Goal: Task Accomplishment & Management: Manage account settings

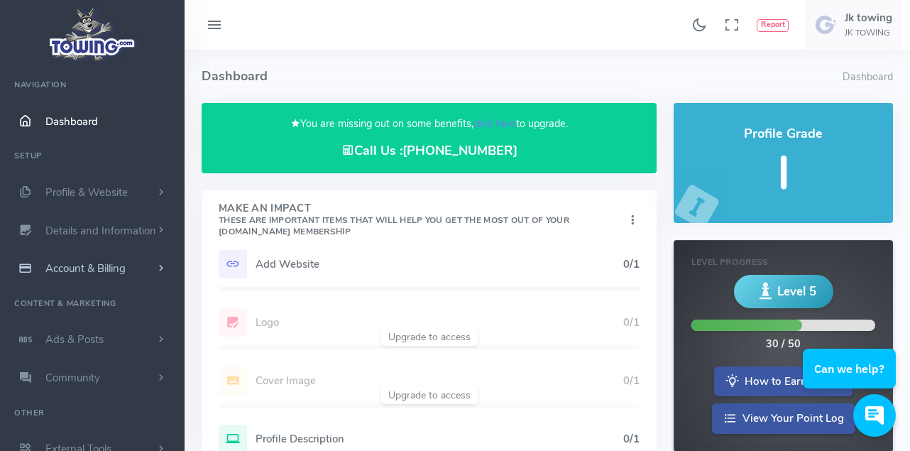
click at [93, 269] on span "Account & Billing" at bounding box center [85, 268] width 80 height 14
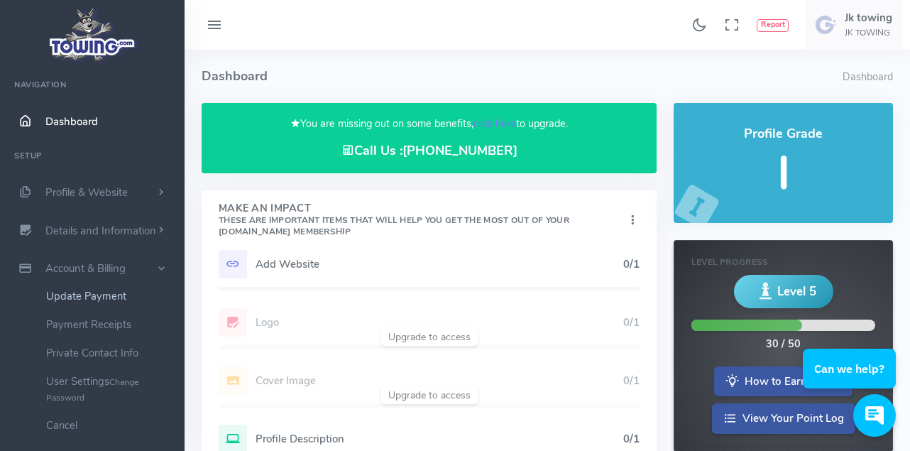
click at [92, 292] on link "Update Payment" at bounding box center [109, 296] width 149 height 28
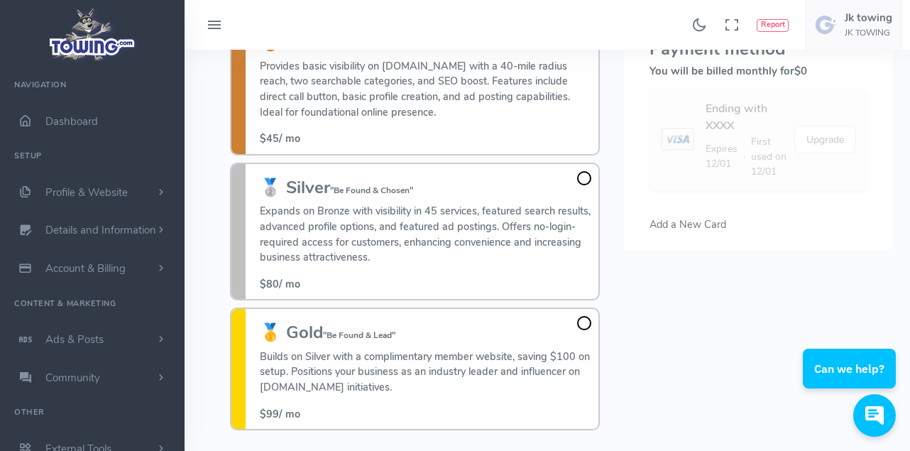
scroll to position [71, 0]
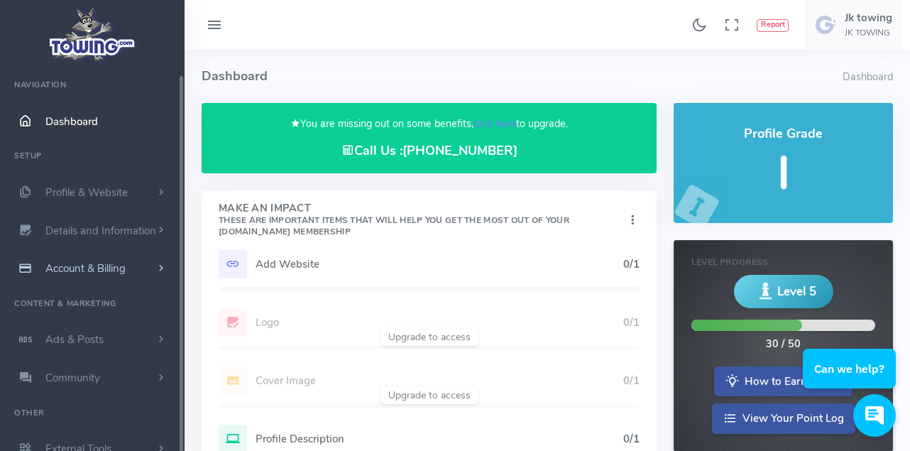
scroll to position [11, 0]
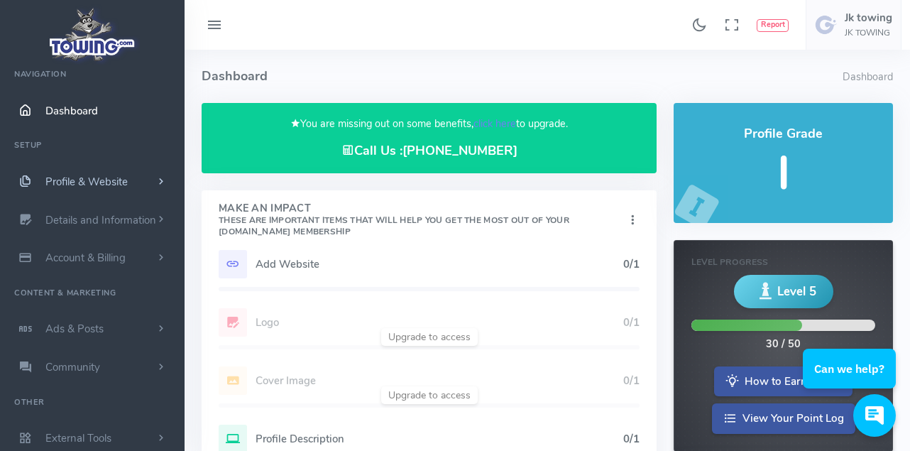
click at [104, 182] on span "Profile & Website" at bounding box center [86, 182] width 82 height 14
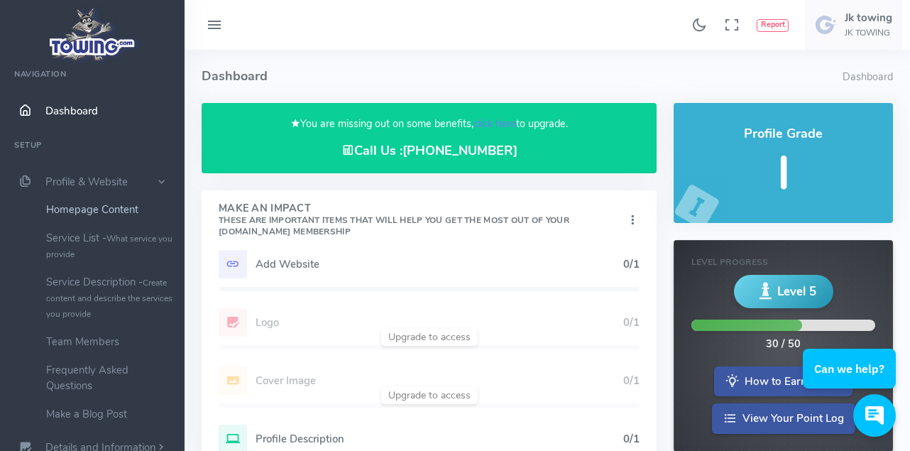
click at [97, 209] on link "Homepage Content" at bounding box center [109, 209] width 149 height 28
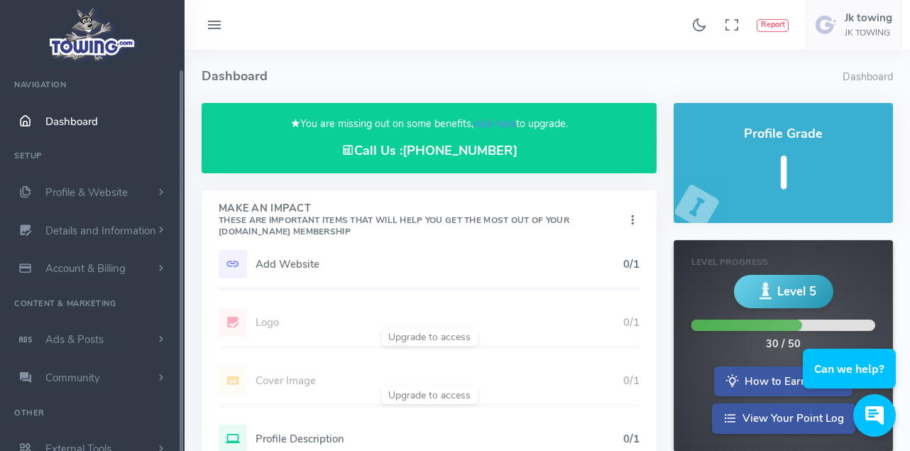
click at [287, 263] on h5 "Add Website" at bounding box center [439, 263] width 368 height 11
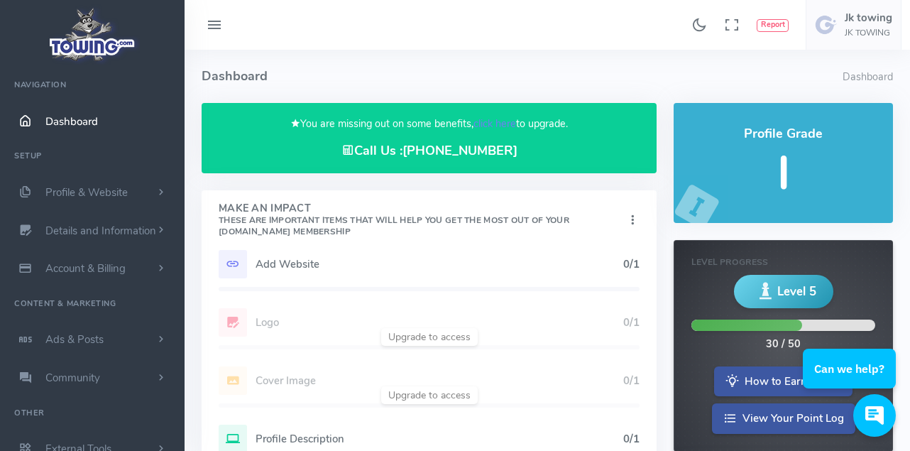
click at [231, 266] on icon at bounding box center [233, 264] width 28 height 28
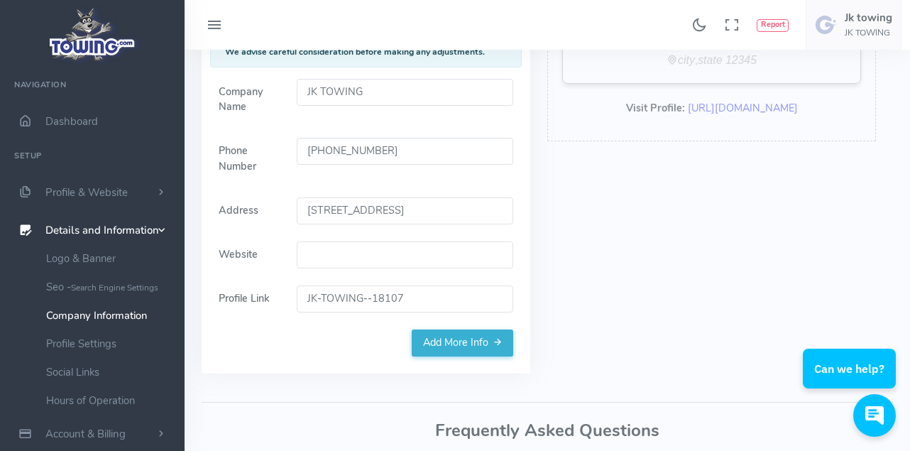
scroll to position [284, 0]
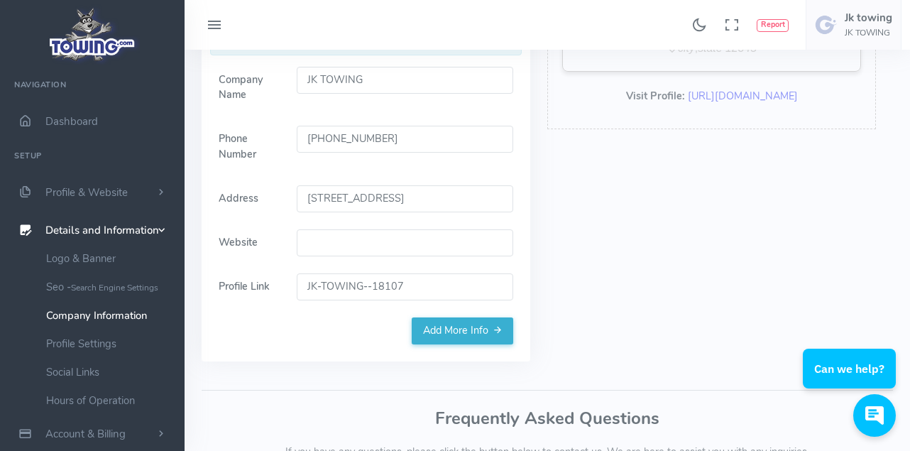
drag, startPoint x: 379, startPoint y: 248, endPoint x: 368, endPoint y: 250, distance: 10.9
click at [375, 248] on input "Website" at bounding box center [405, 242] width 216 height 27
paste input "[URL][DOMAIN_NAME]"
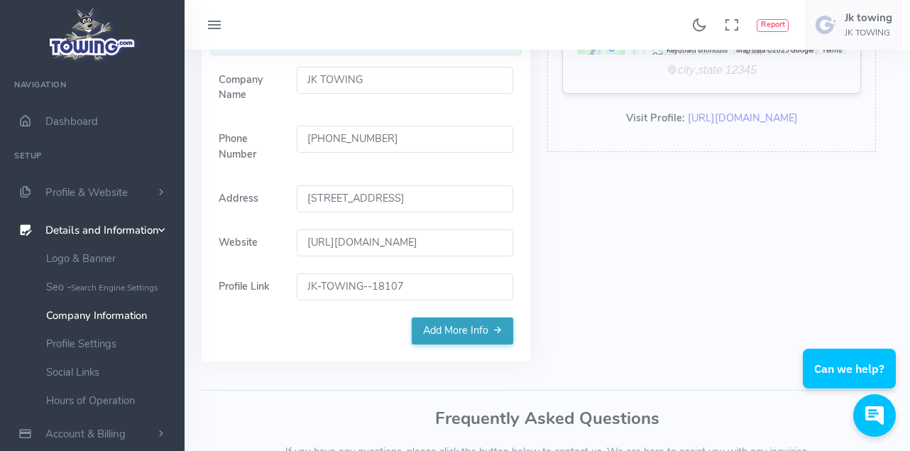
type input "[URL][DOMAIN_NAME]"
click at [460, 325] on link "Add More Info" at bounding box center [462, 330] width 101 height 27
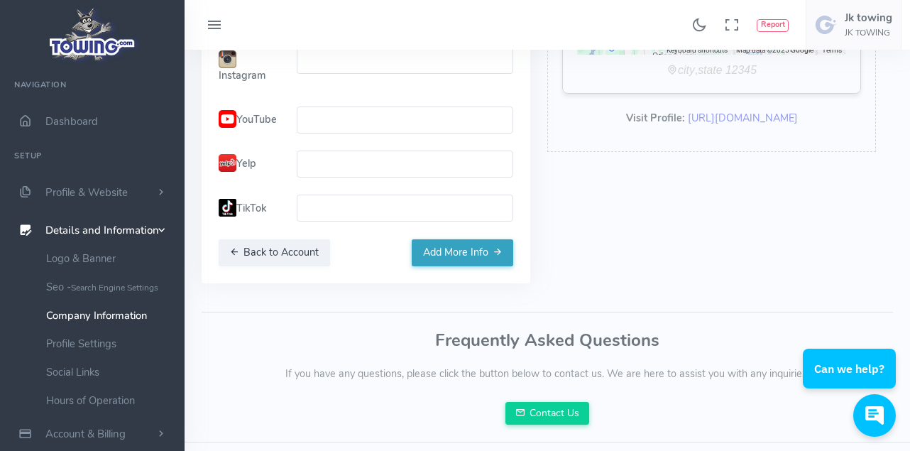
click at [467, 243] on button "Add More Info" at bounding box center [462, 252] width 101 height 27
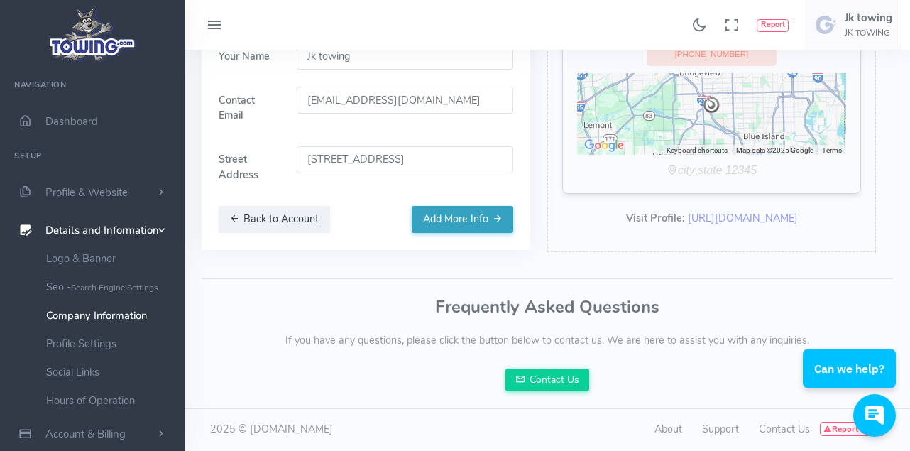
click at [463, 212] on button "Add More Info" at bounding box center [462, 219] width 101 height 27
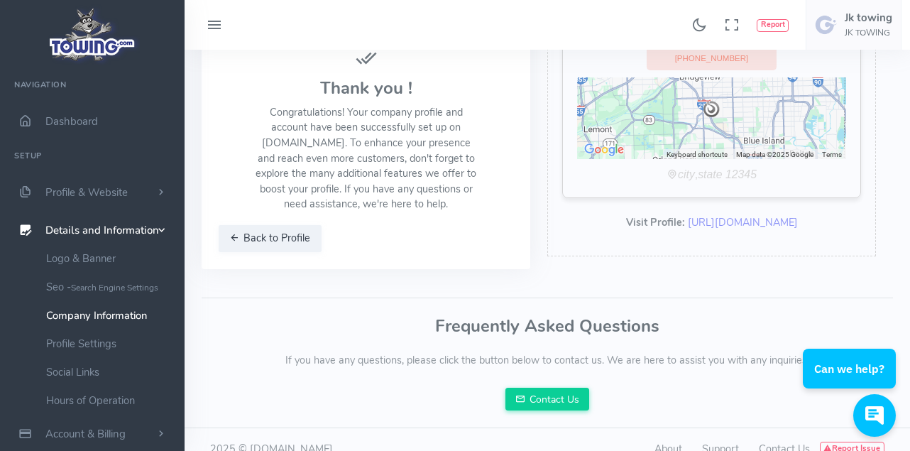
scroll to position [0, 0]
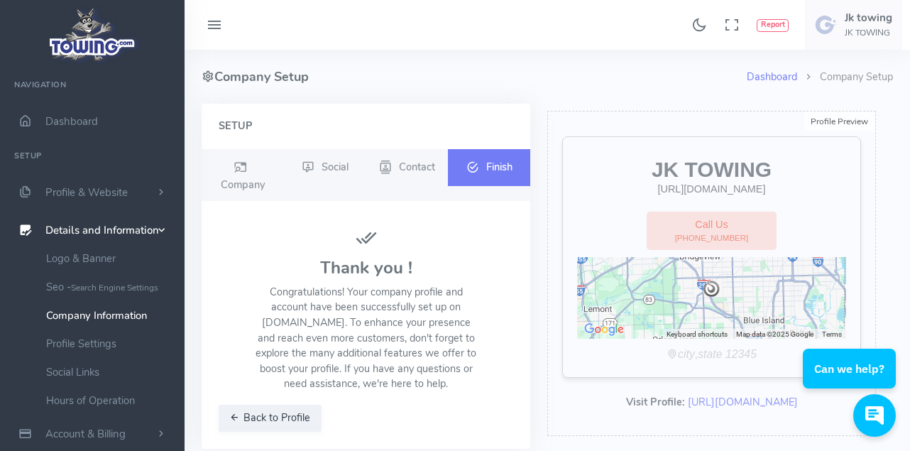
click at [509, 159] on span "Finish" at bounding box center [499, 166] width 26 height 14
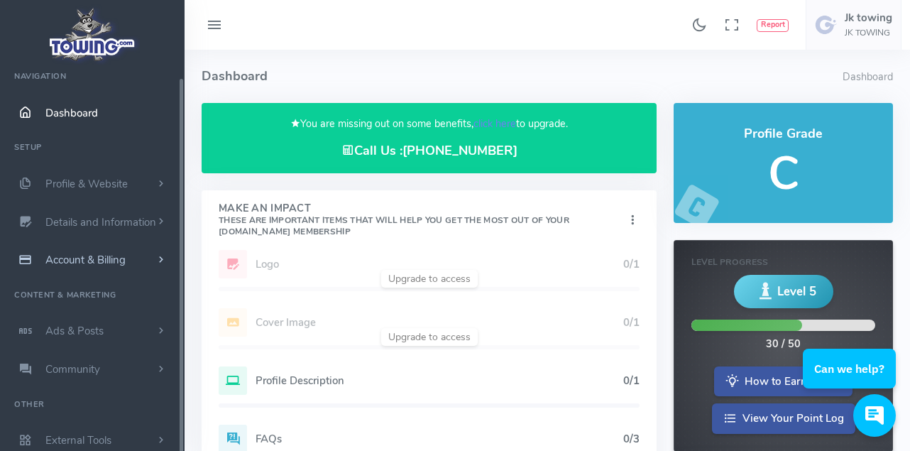
scroll to position [11, 0]
click at [62, 262] on span "Account & Billing" at bounding box center [85, 258] width 80 height 14
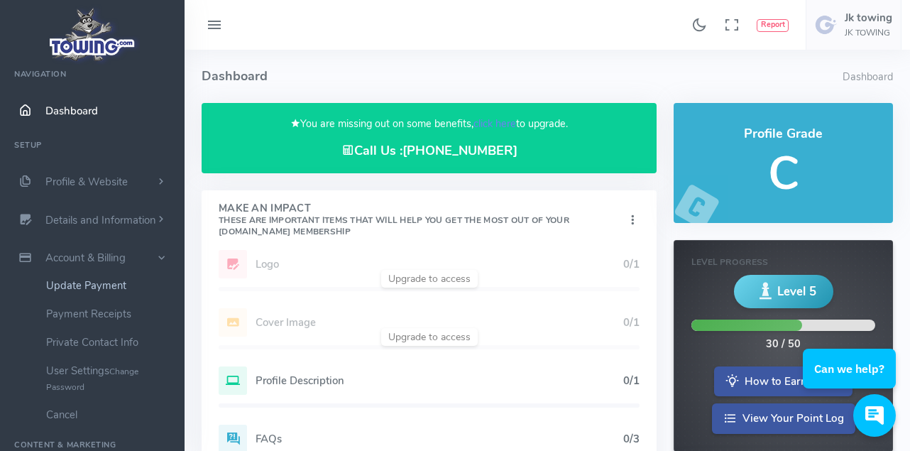
click at [87, 282] on link "Update Payment" at bounding box center [109, 285] width 149 height 28
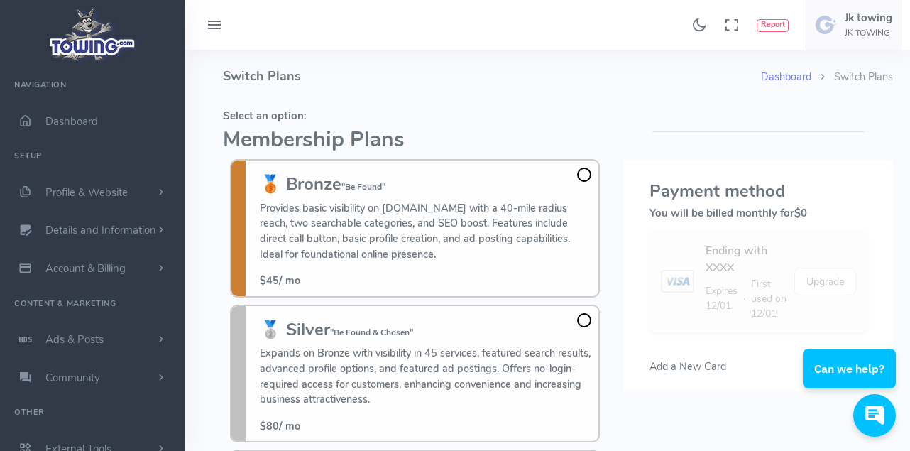
click at [583, 177] on span at bounding box center [584, 174] width 14 height 14
click at [0, 0] on input "🥉 Bronze "Be Found" Provides basic visibility on Towing.com with a 40-mile radi…" at bounding box center [0, 0] width 0 height 0
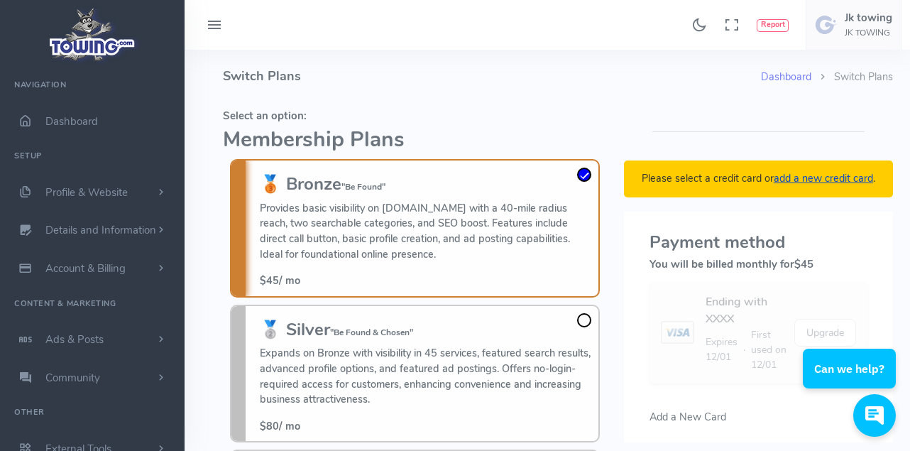
click at [823, 177] on link "add a new credit card" at bounding box center [823, 178] width 99 height 14
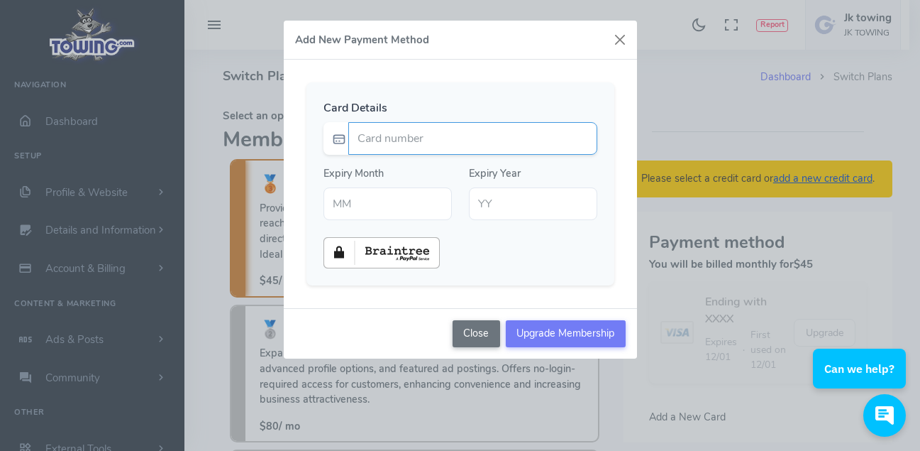
click at [373, 138] on input "Card number" at bounding box center [472, 138] width 249 height 33
click at [374, 138] on input "Card number" at bounding box center [472, 138] width 249 height 33
click at [383, 140] on input "Card number" at bounding box center [472, 138] width 249 height 33
type input "4094510394159328"
click at [397, 209] on input "text" at bounding box center [388, 203] width 128 height 33
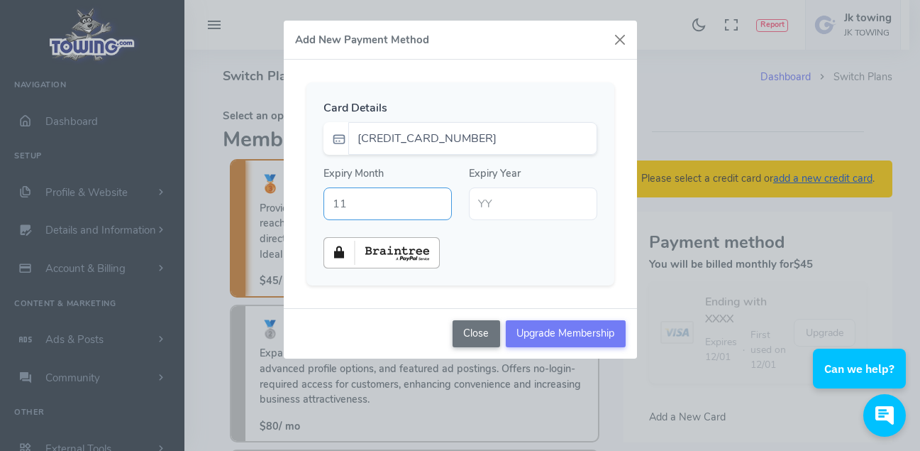
type input "11"
click at [484, 201] on input "text" at bounding box center [533, 203] width 128 height 33
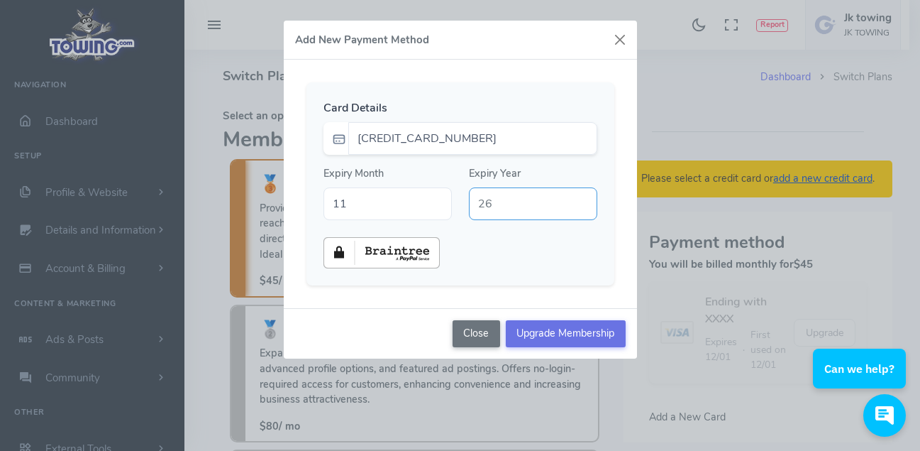
type input "26"
click at [565, 335] on input "Upgrade Membership" at bounding box center [566, 333] width 120 height 27
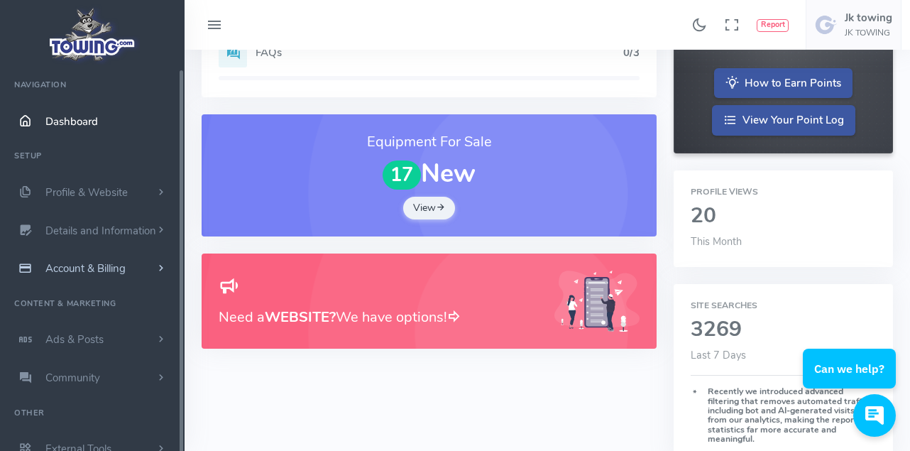
scroll to position [284, 0]
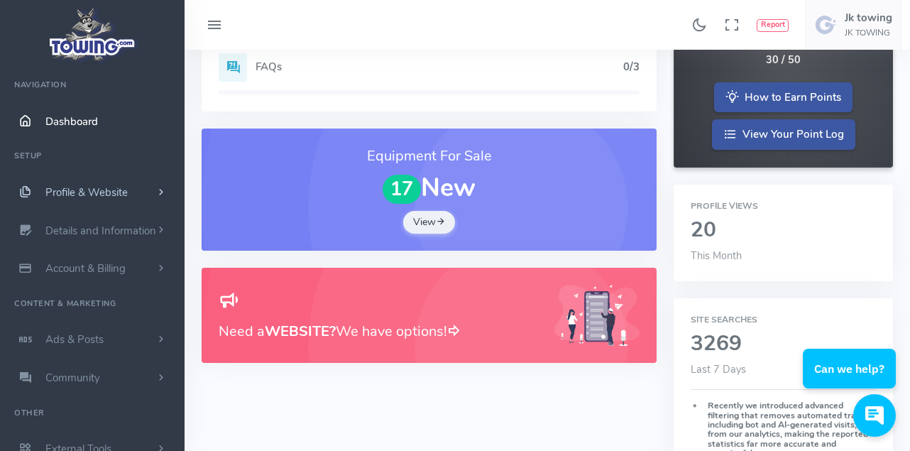
click at [68, 197] on span "Profile & Website" at bounding box center [86, 192] width 82 height 14
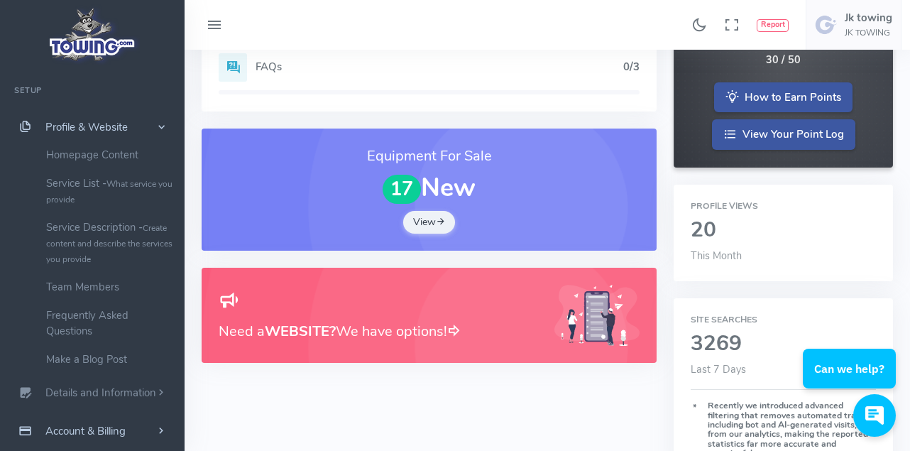
scroll to position [142, 0]
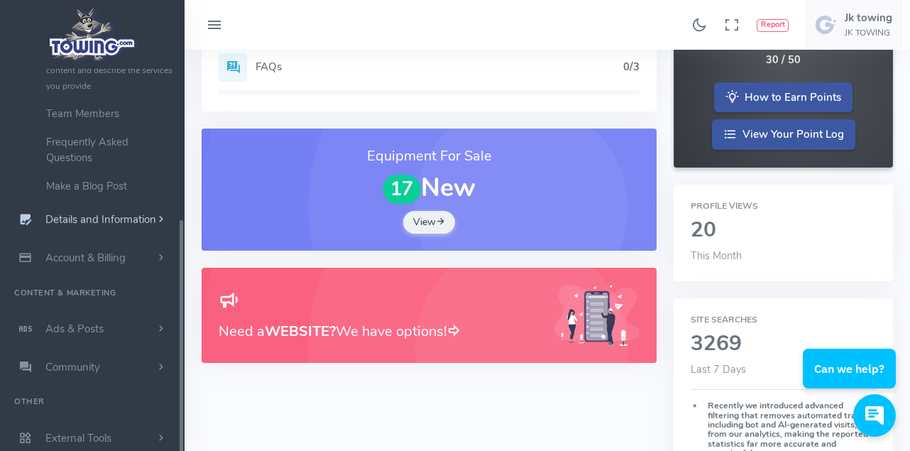
click at [76, 213] on span "Details and Information" at bounding box center [100, 220] width 111 height 14
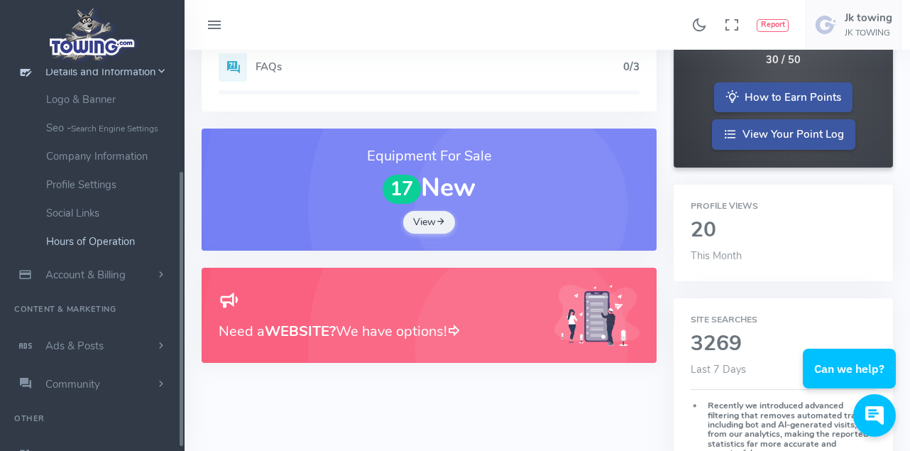
scroll to position [146, 0]
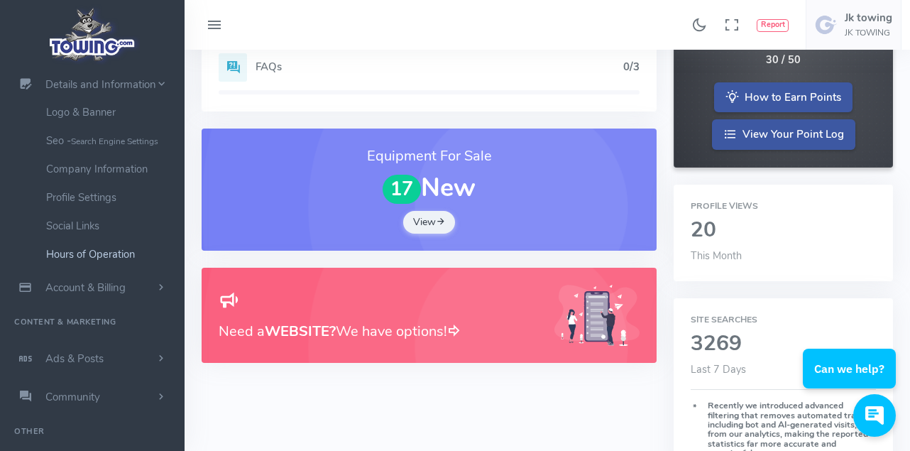
click at [109, 251] on link "Hours of Operation" at bounding box center [109, 254] width 149 height 28
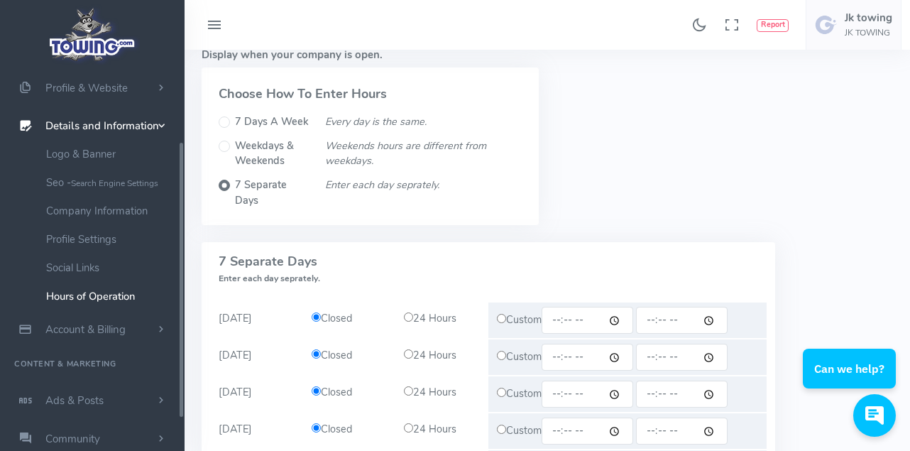
scroll to position [142, 0]
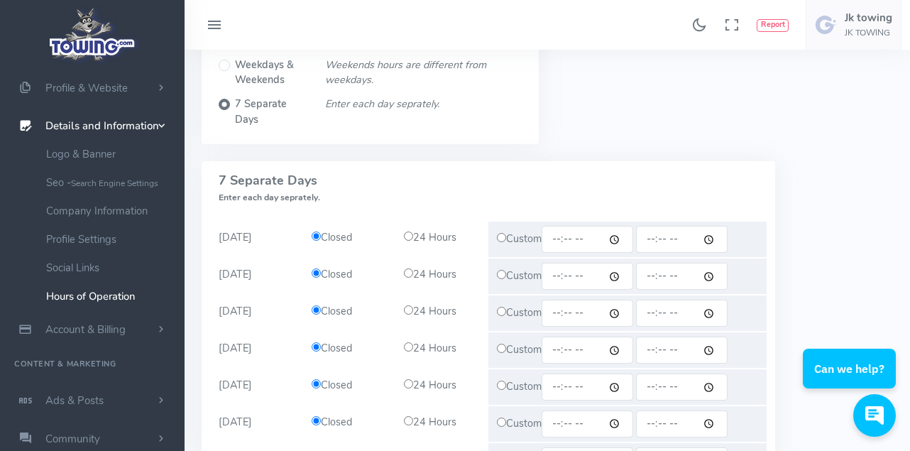
click at [623, 240] on input "time" at bounding box center [587, 239] width 92 height 27
click at [406, 236] on input "radio" at bounding box center [408, 235] width 9 height 9
radio input "true"
click at [408, 275] on input "radio" at bounding box center [408, 272] width 9 height 9
radio input "true"
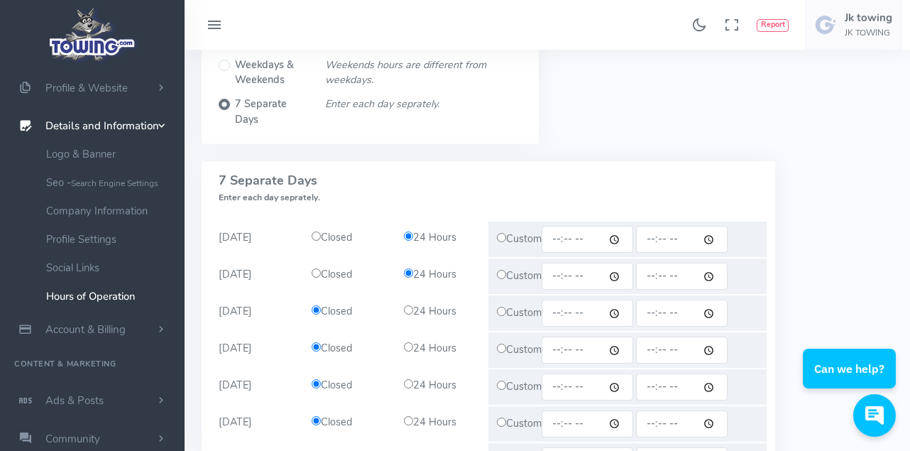
click at [407, 311] on input "radio" at bounding box center [408, 309] width 9 height 9
radio input "true"
click at [409, 352] on div "24 Hours" at bounding box center [441, 349] width 93 height 16
click at [404, 347] on input "radio" at bounding box center [408, 346] width 9 height 9
radio input "true"
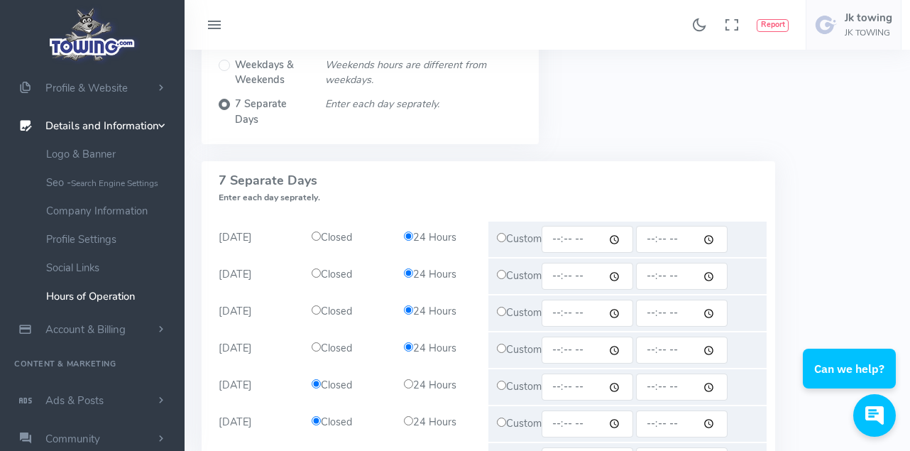
click at [409, 383] on input "radio" at bounding box center [408, 383] width 9 height 9
radio input "true"
click at [407, 422] on input "radio" at bounding box center [408, 420] width 9 height 9
radio input "true"
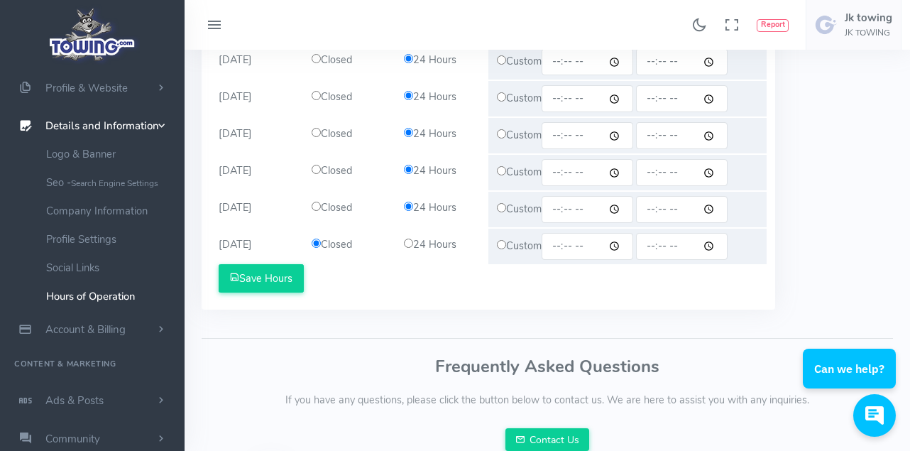
scroll to position [351, 0]
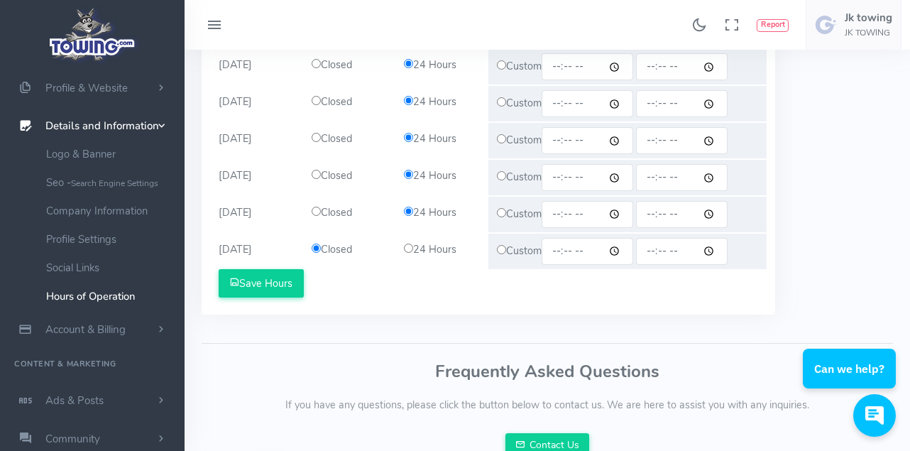
click at [405, 253] on input "radio" at bounding box center [408, 247] width 9 height 9
radio input "true"
click at [287, 288] on button "Save Hours" at bounding box center [261, 283] width 85 height 28
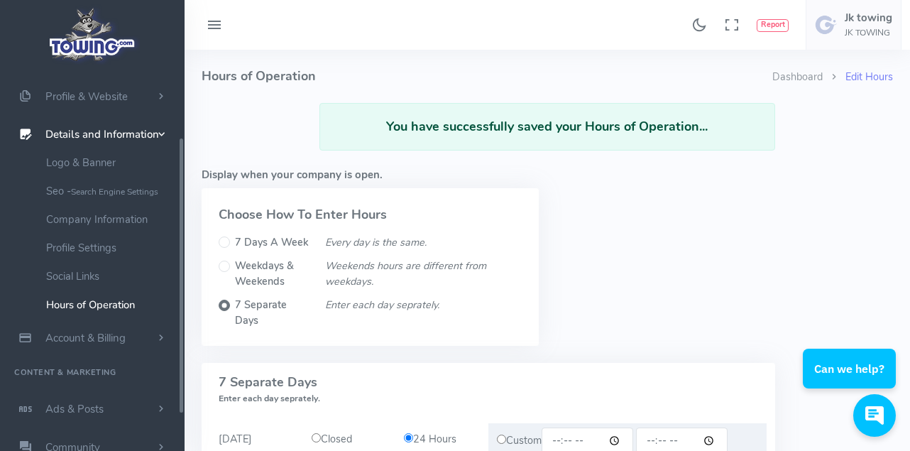
scroll to position [104, 0]
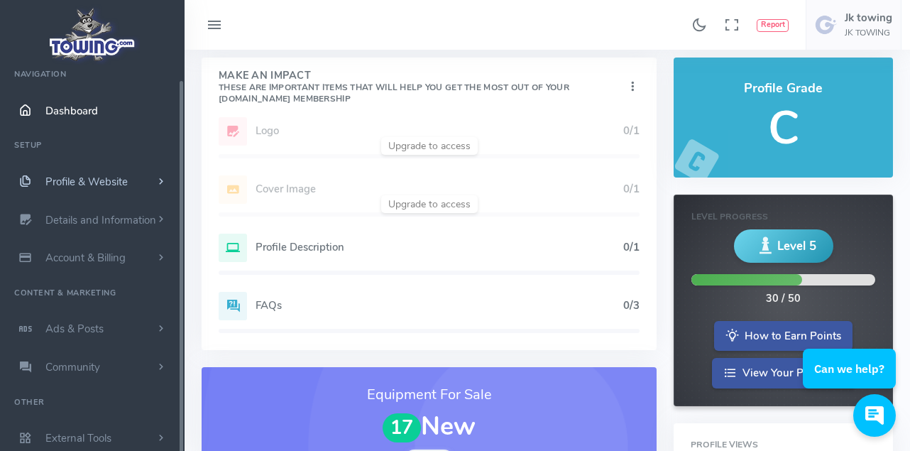
scroll to position [71, 0]
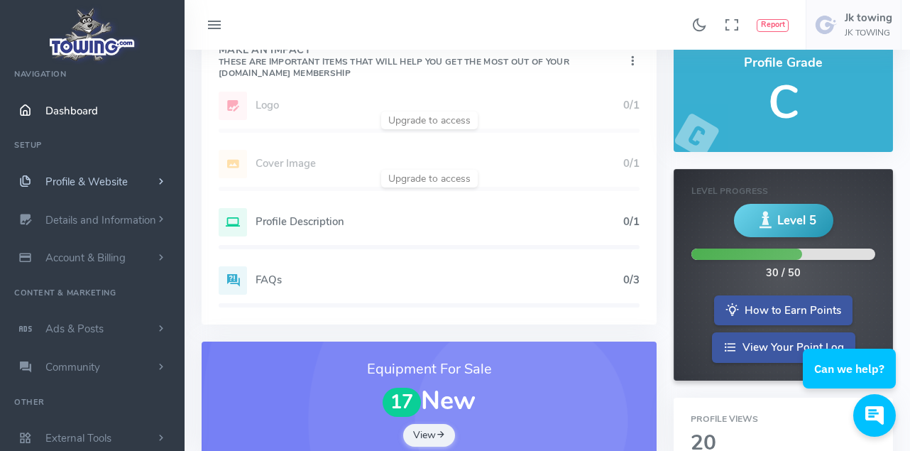
click at [85, 183] on span "Profile & Website" at bounding box center [86, 182] width 82 height 14
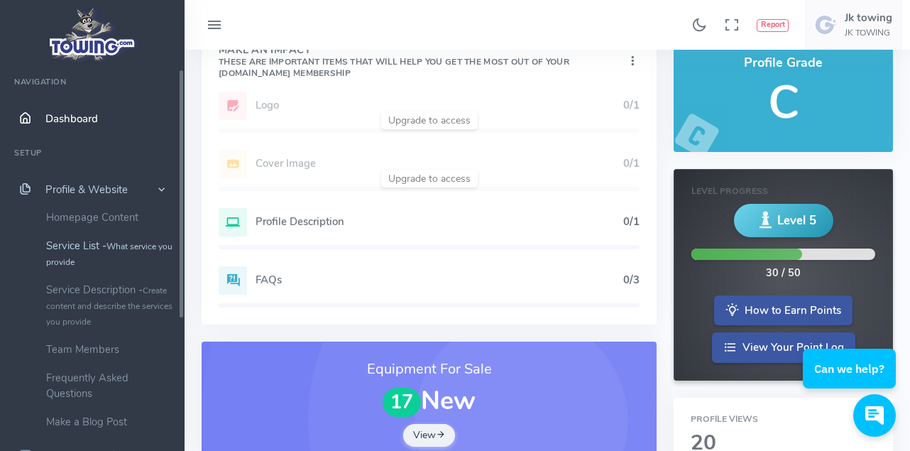
scroll to position [0, 0]
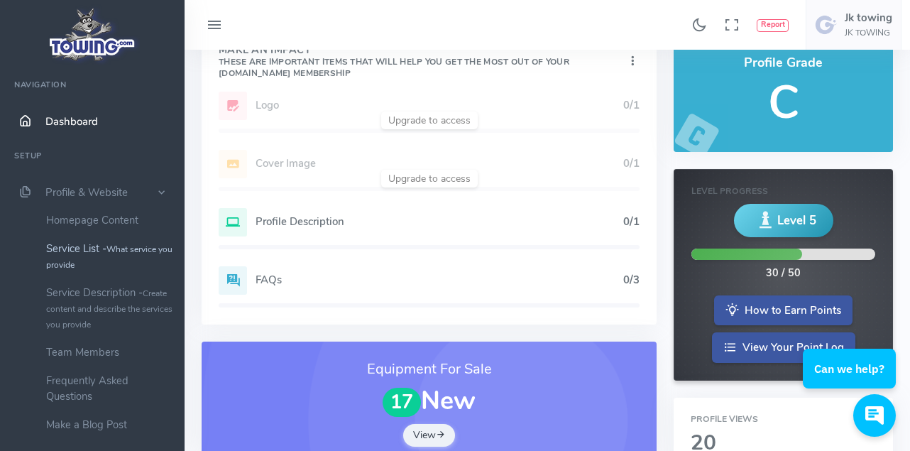
click at [84, 247] on link "Service List - What service you provide" at bounding box center [109, 256] width 149 height 44
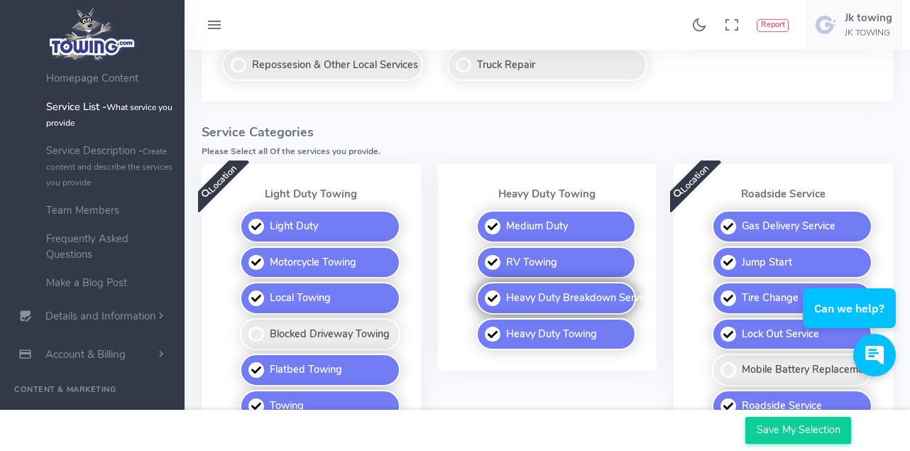
scroll to position [426, 0]
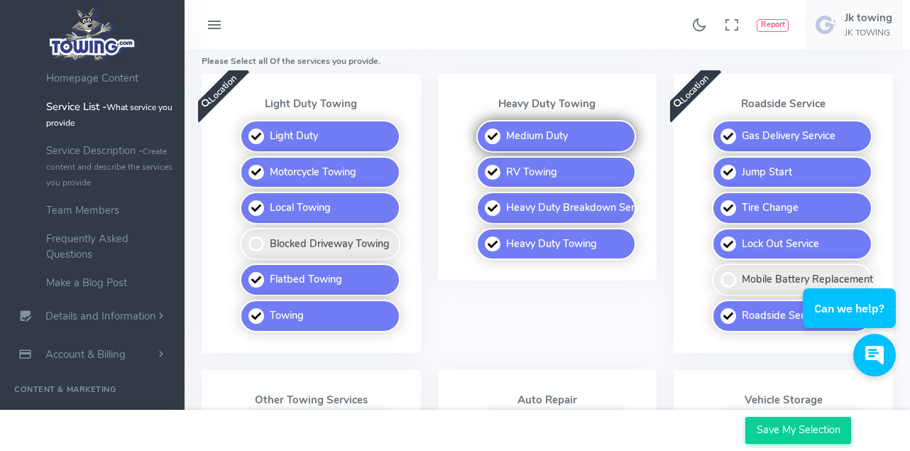
click at [498, 133] on label "Medium Duty" at bounding box center [556, 136] width 160 height 33
click at [482, 129] on input "Medium Duty" at bounding box center [477, 124] width 9 height 9
checkbox input "false"
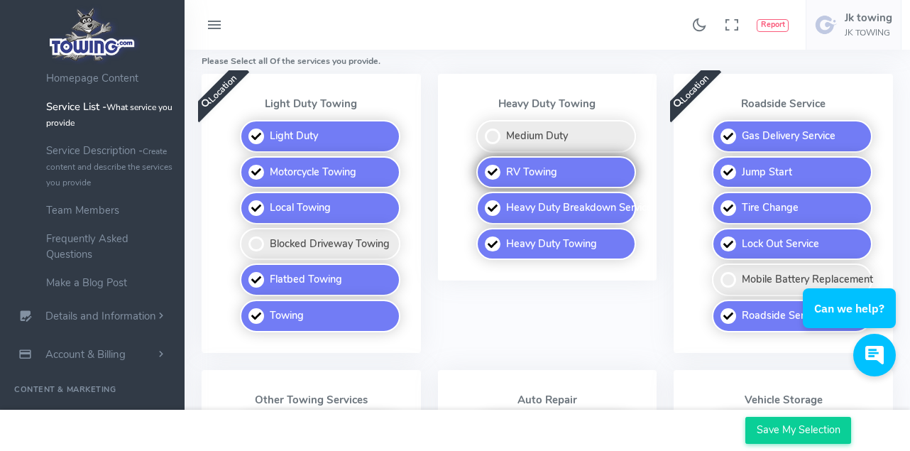
click at [485, 172] on label "RV Towing" at bounding box center [556, 172] width 160 height 33
click at [482, 165] on input "RV Towing" at bounding box center [477, 160] width 9 height 9
checkbox input "false"
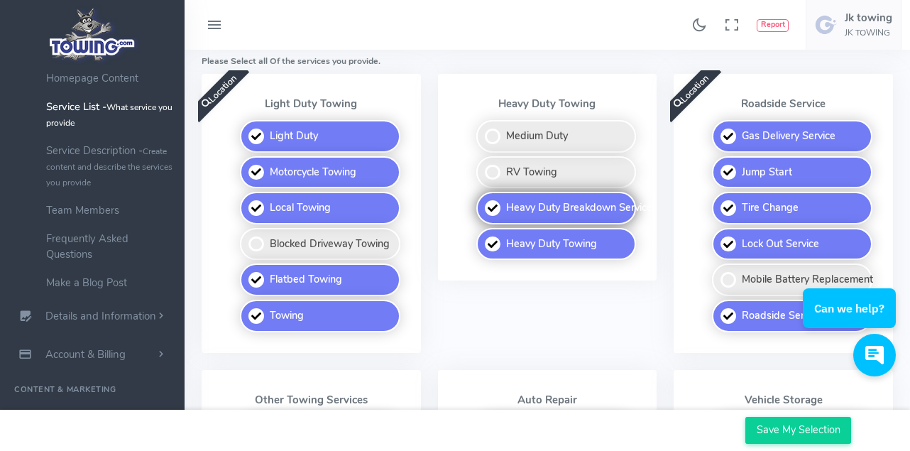
click at [501, 197] on label "Heavy Duty Breakdown Service" at bounding box center [556, 208] width 160 height 33
click at [482, 197] on input "Heavy Duty Breakdown Service" at bounding box center [477, 196] width 9 height 9
checkbox input "false"
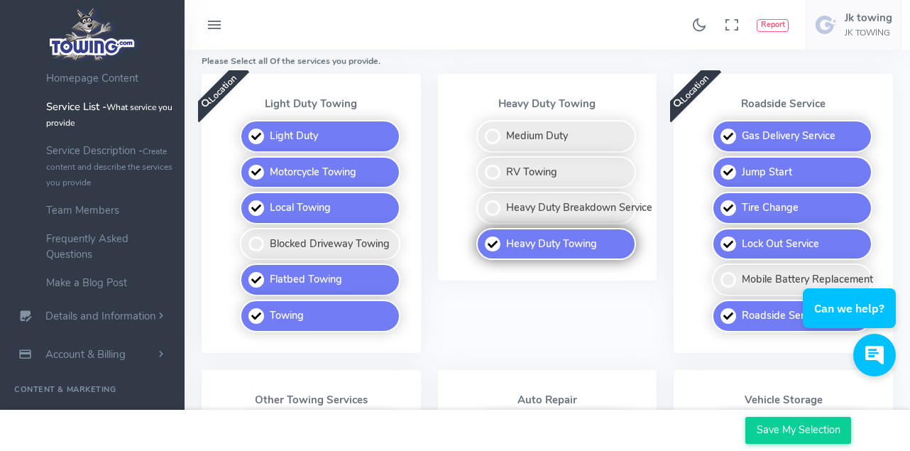
click at [496, 229] on label "Heavy Duty Towing" at bounding box center [556, 244] width 160 height 33
click at [482, 229] on input "Heavy Duty Towing" at bounding box center [477, 232] width 9 height 9
checkbox input "false"
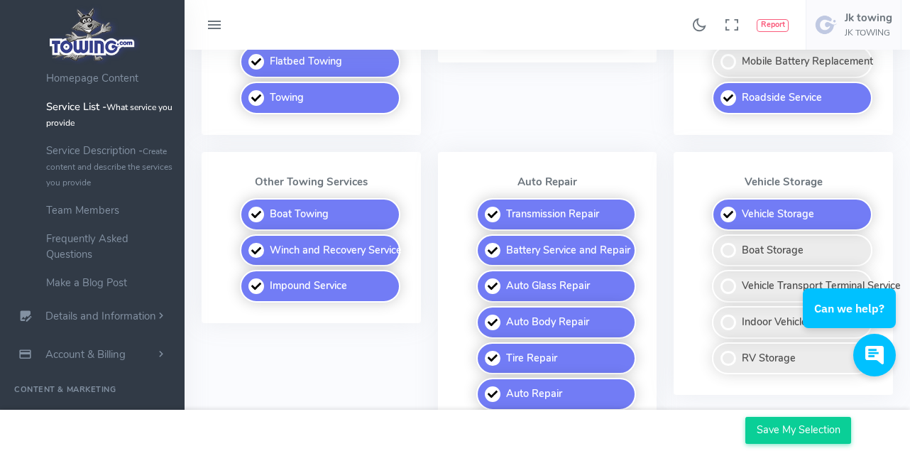
scroll to position [639, 0]
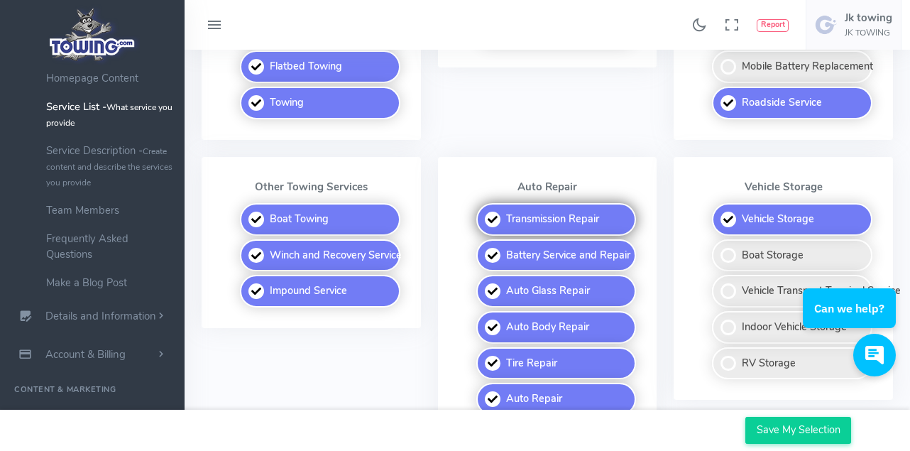
click at [500, 219] on label "Transmission Repair" at bounding box center [556, 219] width 160 height 33
click at [482, 212] on input "Transmission Repair" at bounding box center [477, 207] width 9 height 9
checkbox input "false"
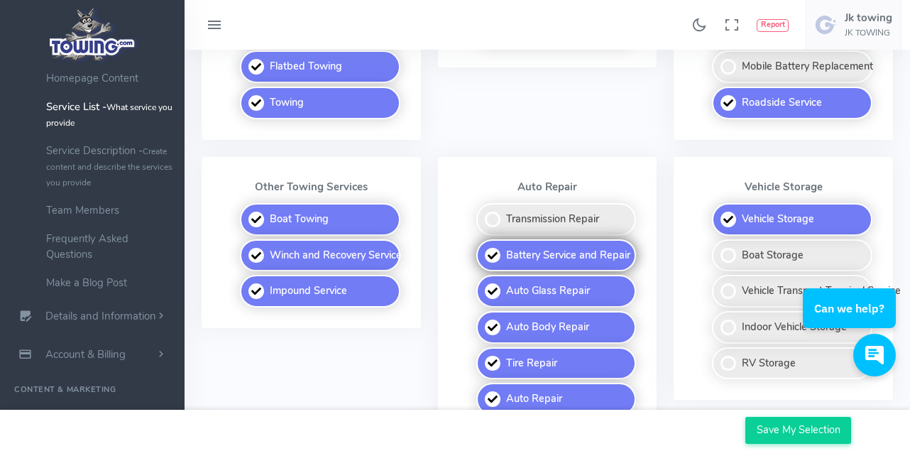
click at [497, 251] on label "Battery Service and Repair" at bounding box center [556, 255] width 160 height 33
click at [482, 248] on input "Battery Service and Repair" at bounding box center [477, 243] width 9 height 9
checkbox input "false"
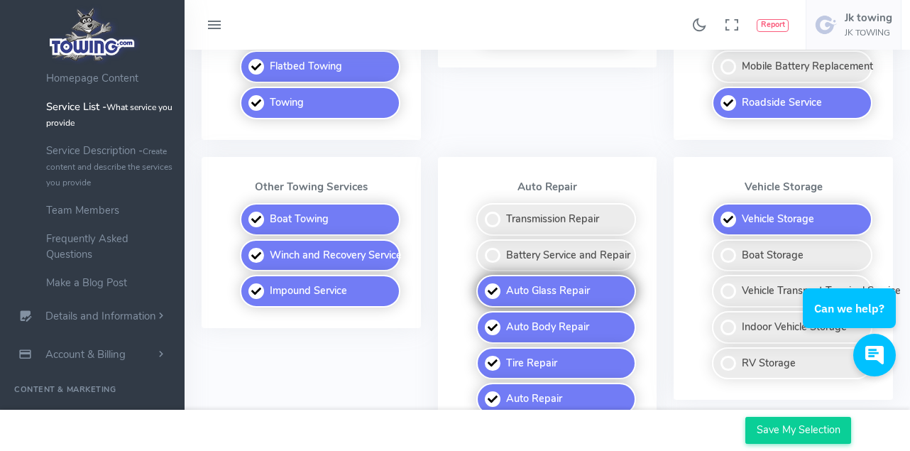
click at [492, 294] on label "Auto Glass Repair" at bounding box center [556, 291] width 160 height 33
click at [482, 284] on input "Auto Glass Repair" at bounding box center [477, 279] width 9 height 9
checkbox input "false"
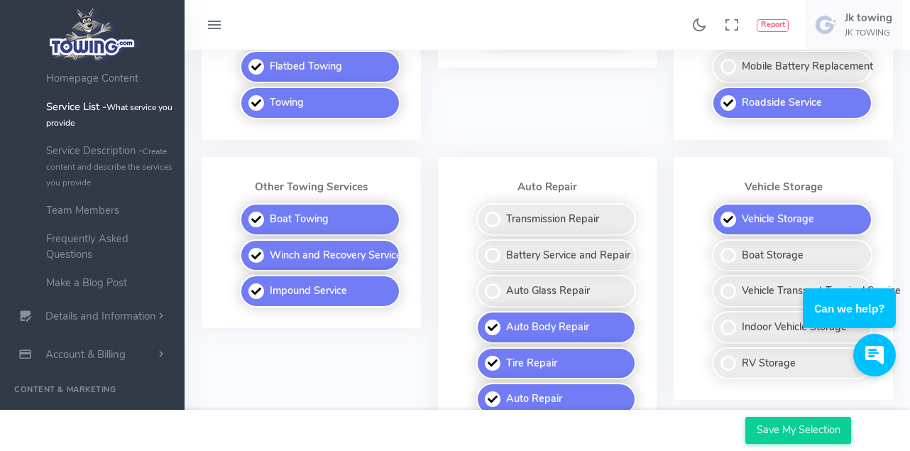
drag, startPoint x: 493, startPoint y: 327, endPoint x: 493, endPoint y: 343, distance: 16.3
click at [493, 329] on label "Auto Body Repair" at bounding box center [556, 327] width 160 height 33
click at [482, 320] on input "Auto Body Repair" at bounding box center [477, 315] width 9 height 9
checkbox input "false"
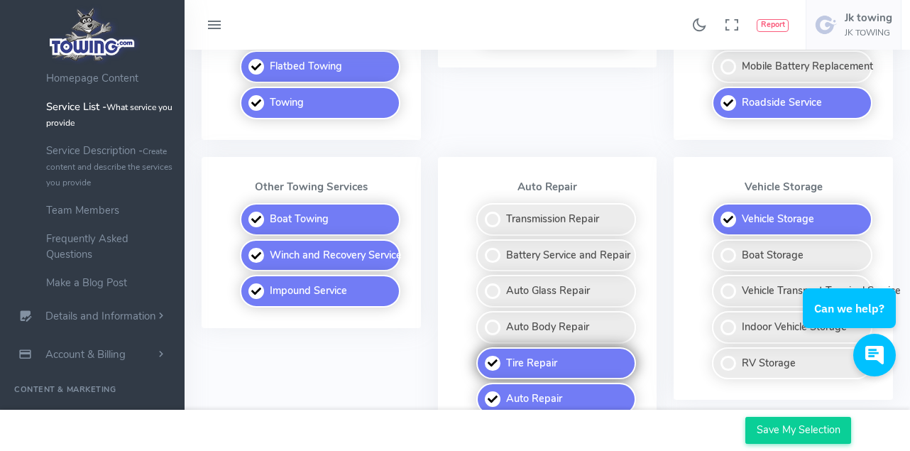
click at [495, 365] on label "Tire Repair" at bounding box center [556, 363] width 160 height 33
click at [482, 356] on input "Tire Repair" at bounding box center [477, 351] width 9 height 9
checkbox input "false"
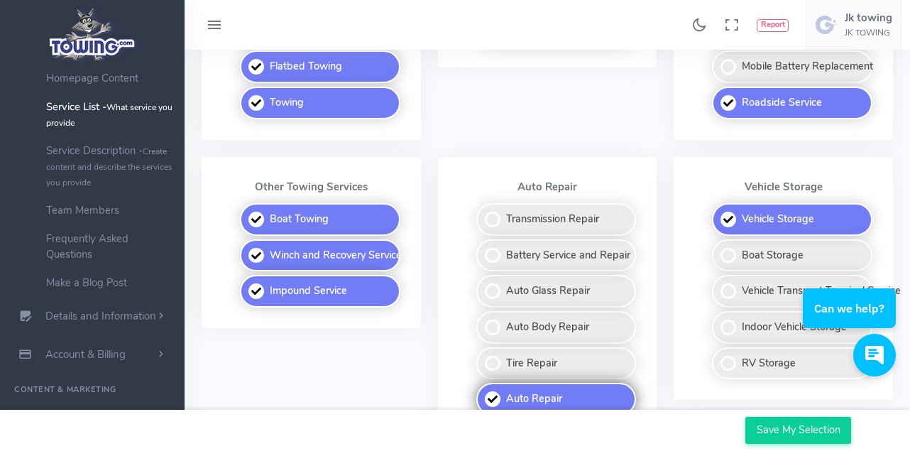
click at [489, 399] on label "Auto Repair" at bounding box center [556, 399] width 160 height 33
click at [482, 392] on input "Auto Repair" at bounding box center [477, 387] width 9 height 9
checkbox input "false"
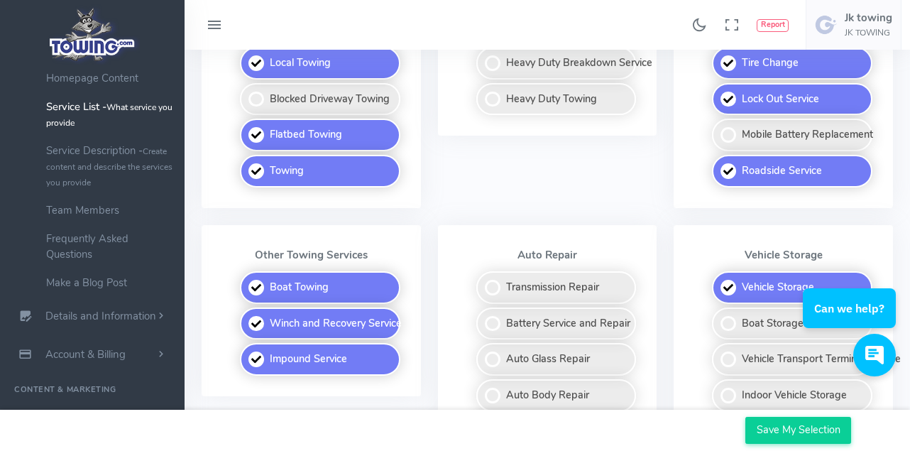
scroll to position [568, 0]
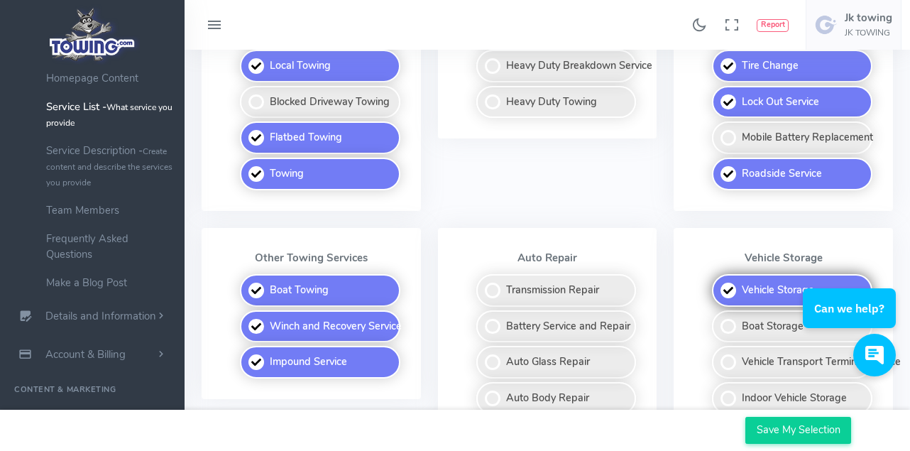
click at [730, 293] on label "Vehicle Storage" at bounding box center [792, 290] width 160 height 33
click at [717, 283] on input "Vehicle Storage" at bounding box center [712, 278] width 9 height 9
checkbox input "false"
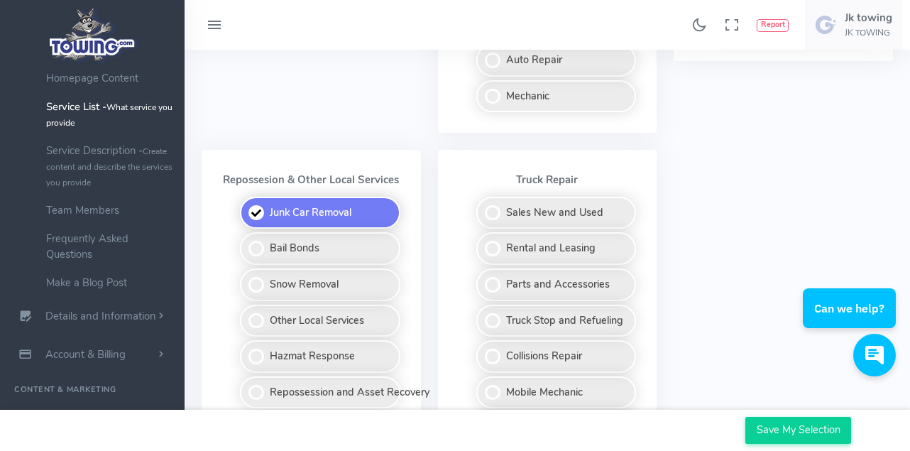
scroll to position [994, 0]
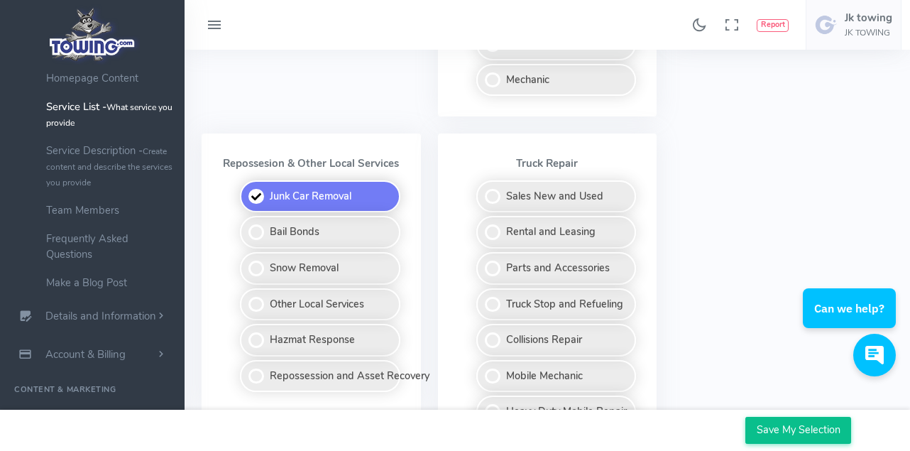
click at [797, 430] on input "Save My Selection" at bounding box center [798, 430] width 106 height 27
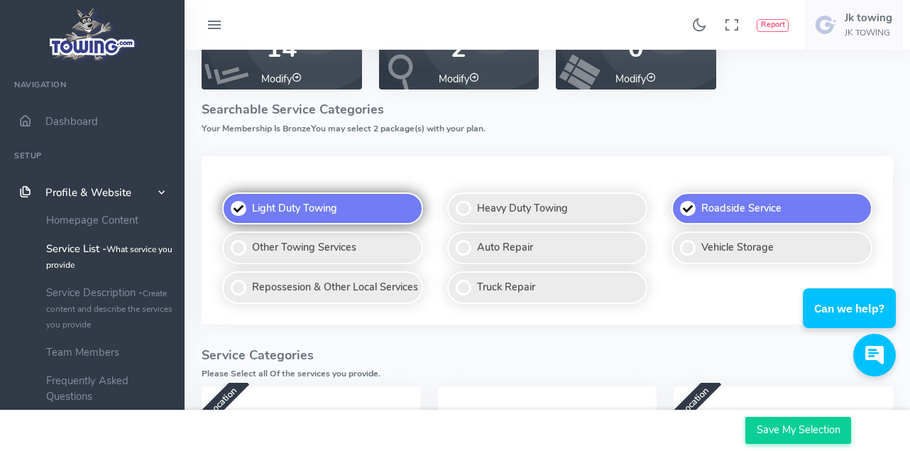
scroll to position [154, 0]
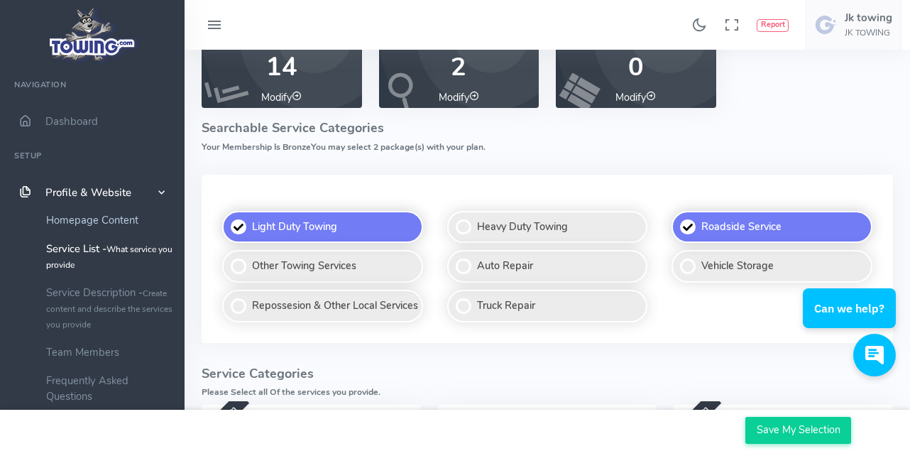
click at [75, 219] on link "Homepage Content" at bounding box center [109, 220] width 149 height 28
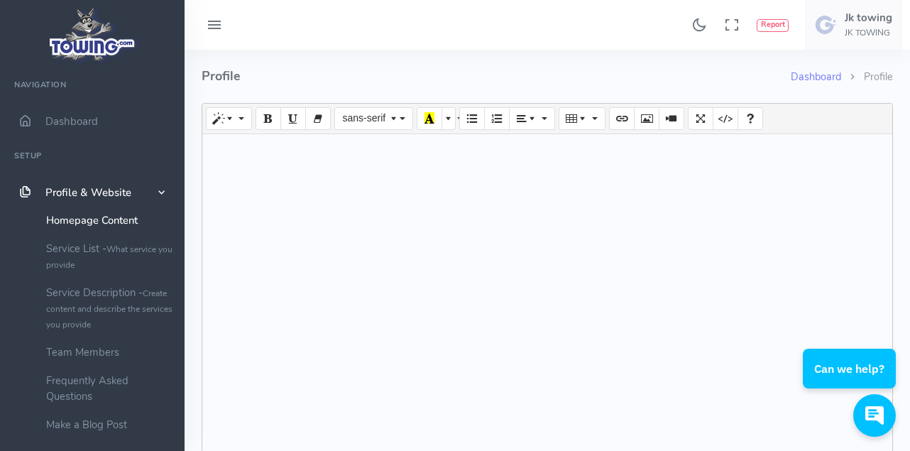
click at [71, 193] on span "Profile & Website" at bounding box center [88, 192] width 86 height 14
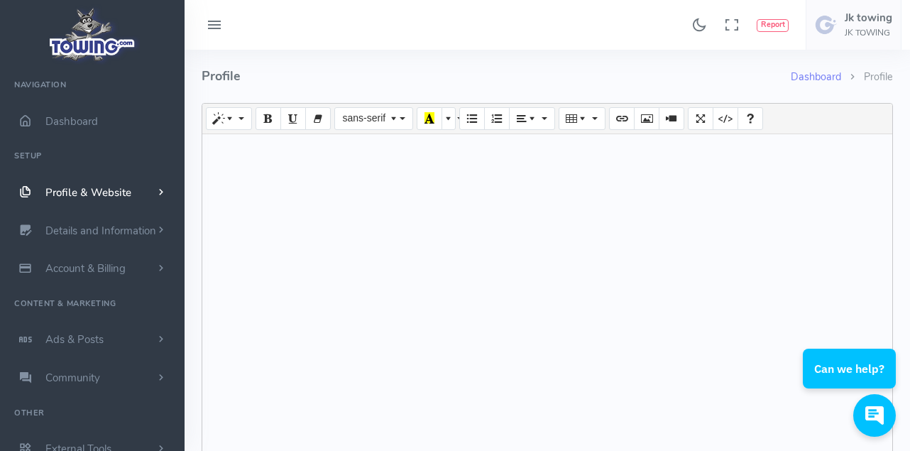
click at [71, 193] on span "Profile & Website" at bounding box center [88, 192] width 86 height 14
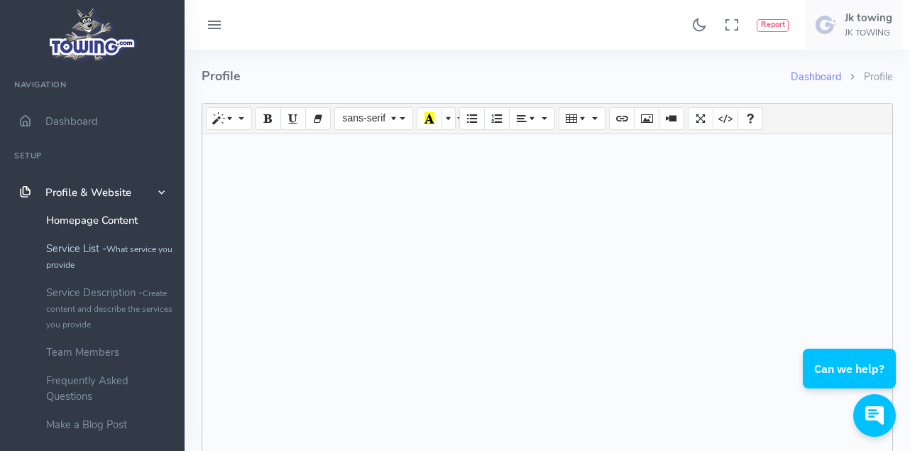
click at [60, 250] on link "Service List - What service you provide" at bounding box center [109, 256] width 149 height 44
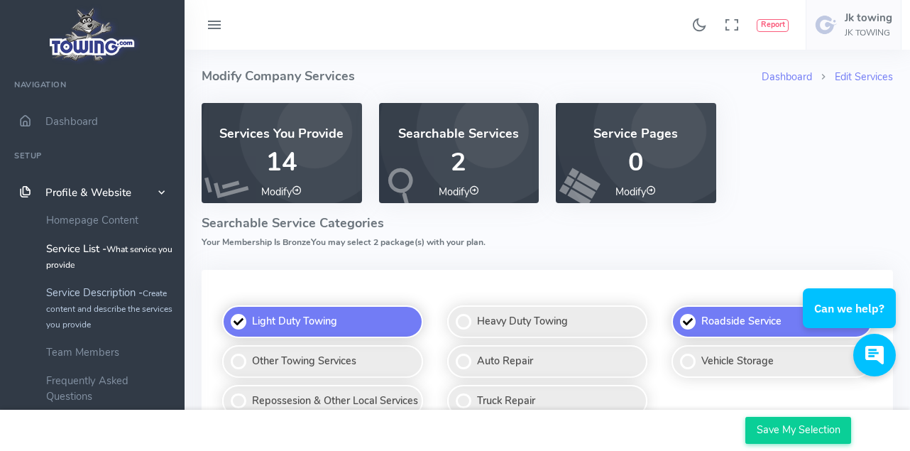
click at [63, 291] on link "Service Description - Create content and describe the services you provide" at bounding box center [109, 308] width 149 height 60
